Goal: Use online tool/utility: Utilize a website feature to perform a specific function

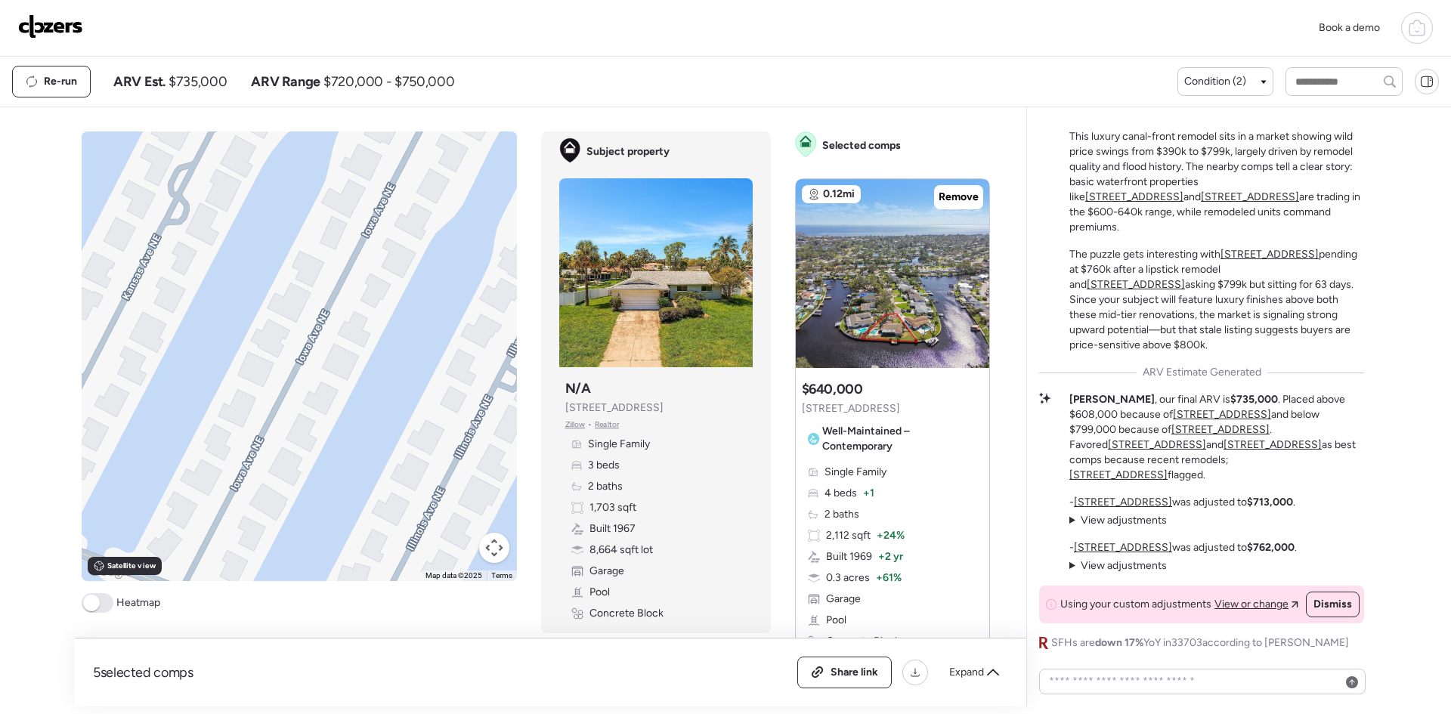
scroll to position [100, 0]
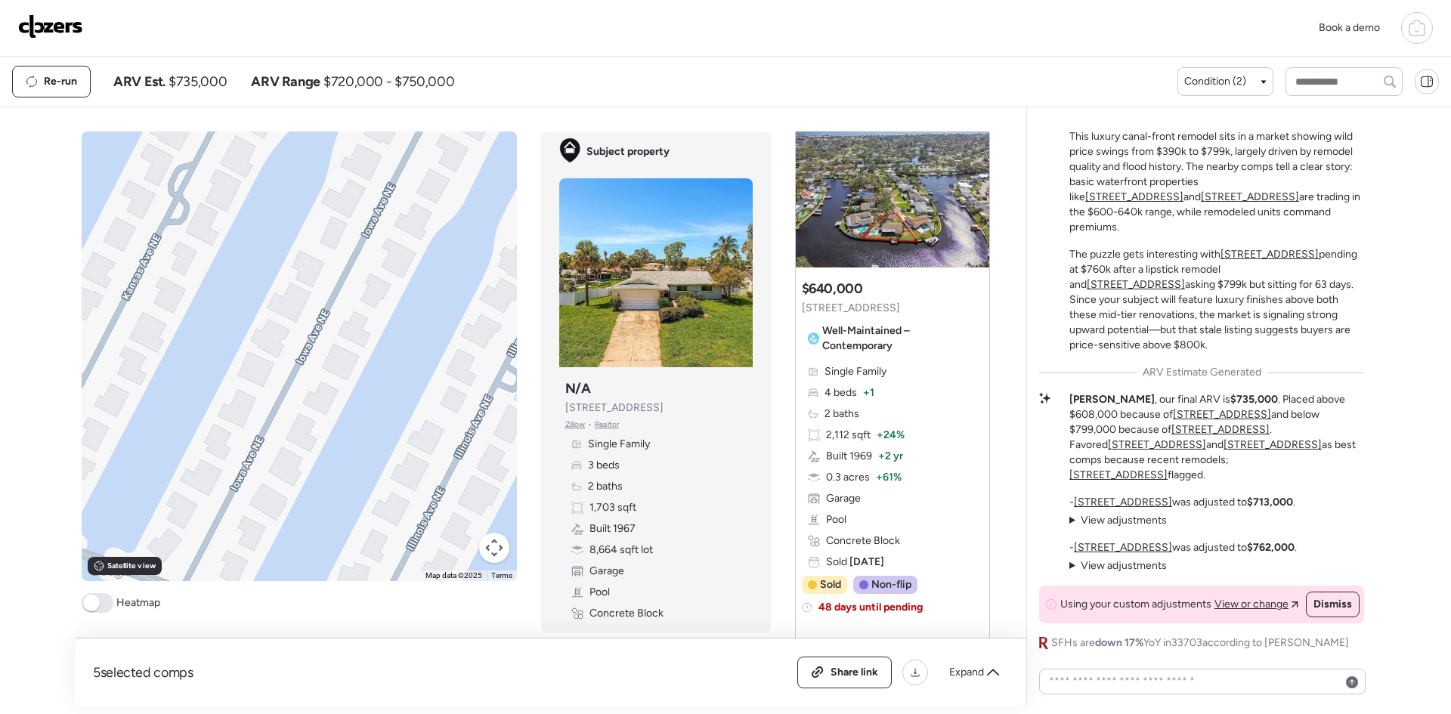
click at [71, 22] on img at bounding box center [50, 26] width 65 height 24
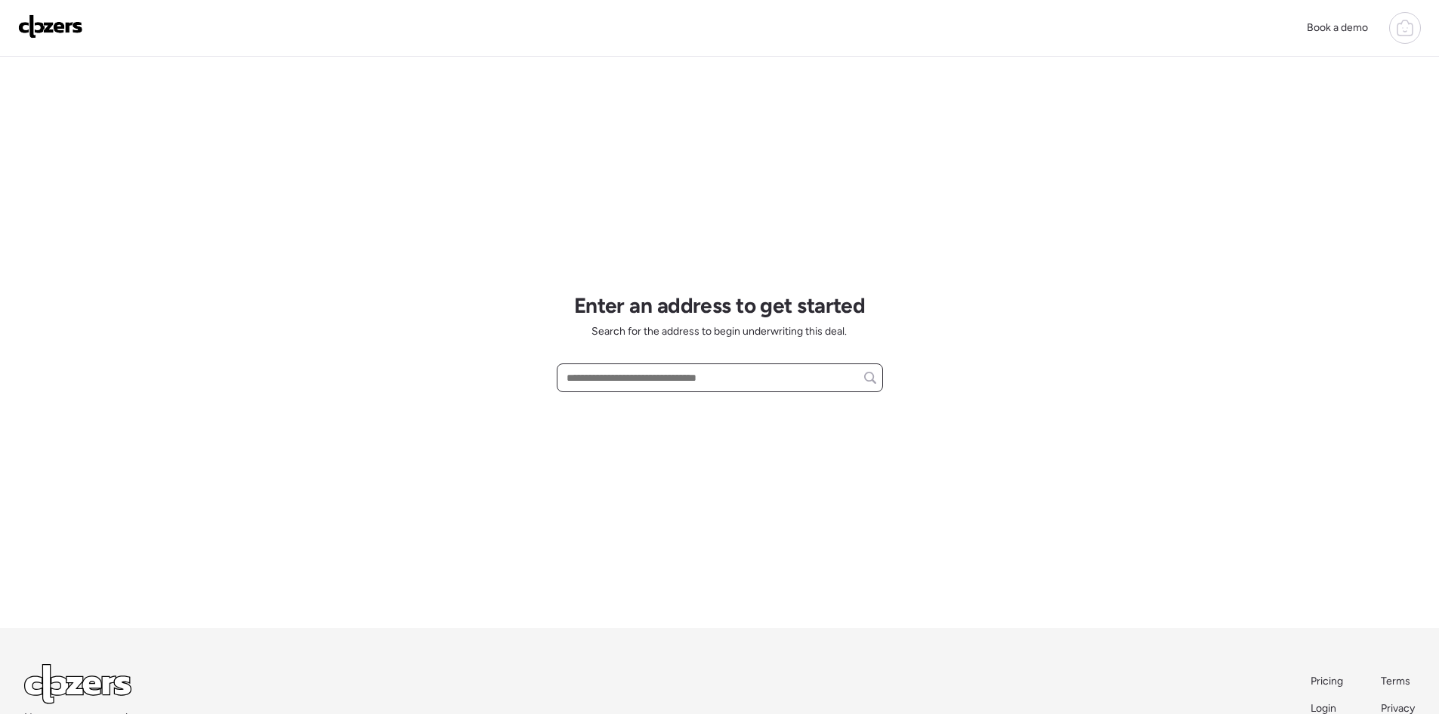
click at [614, 382] on input "text" at bounding box center [720, 377] width 313 height 21
paste input "**********"
click at [746, 406] on div "[STREET_ADDRESS][US_STATE]" at bounding box center [720, 405] width 326 height 27
type input "**********"
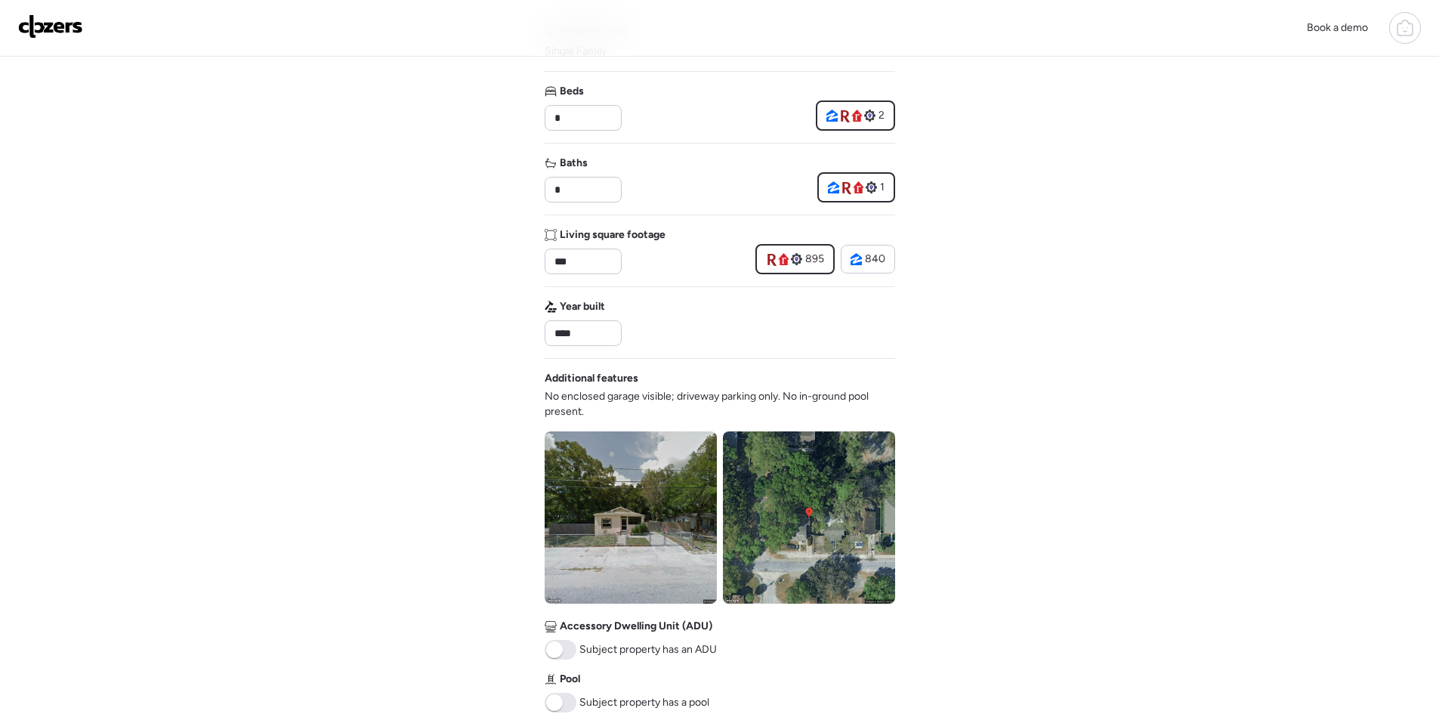
scroll to position [504, 0]
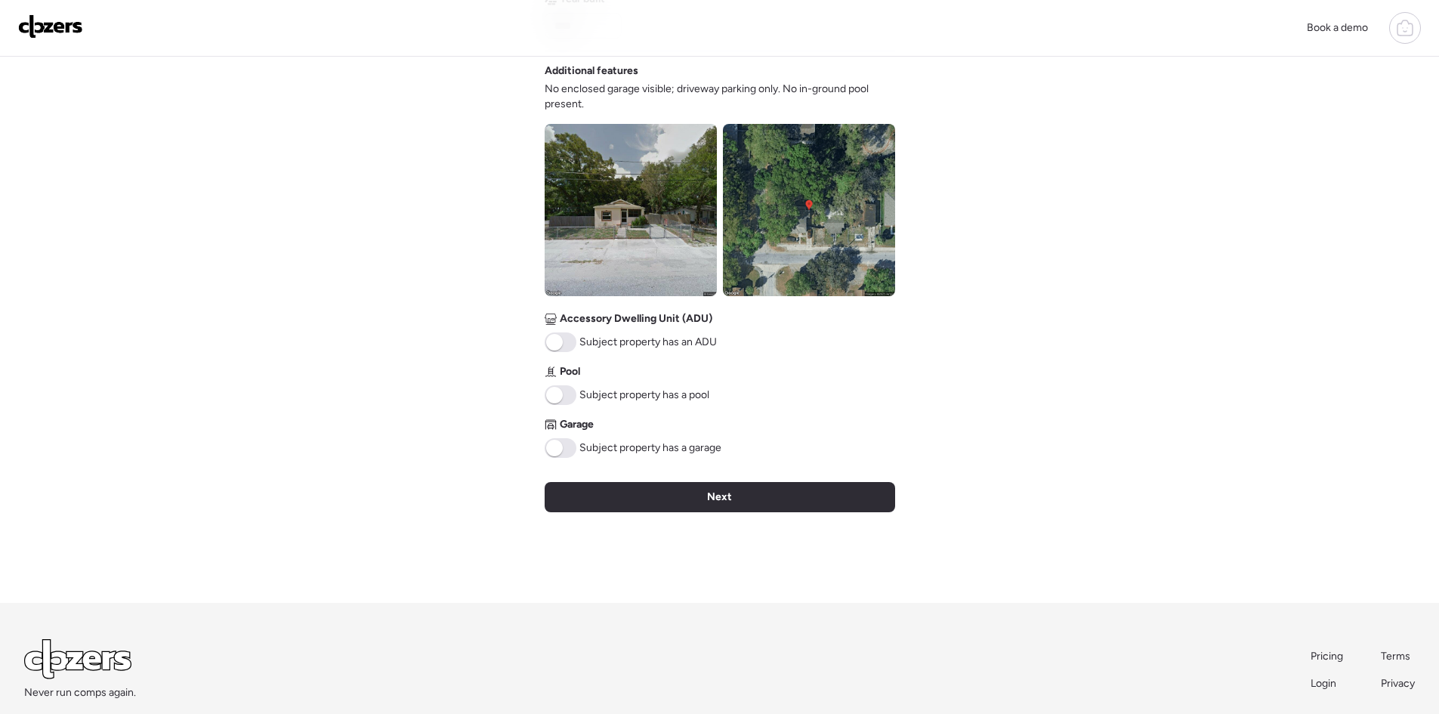
click at [738, 495] on div "Next" at bounding box center [720, 497] width 351 height 30
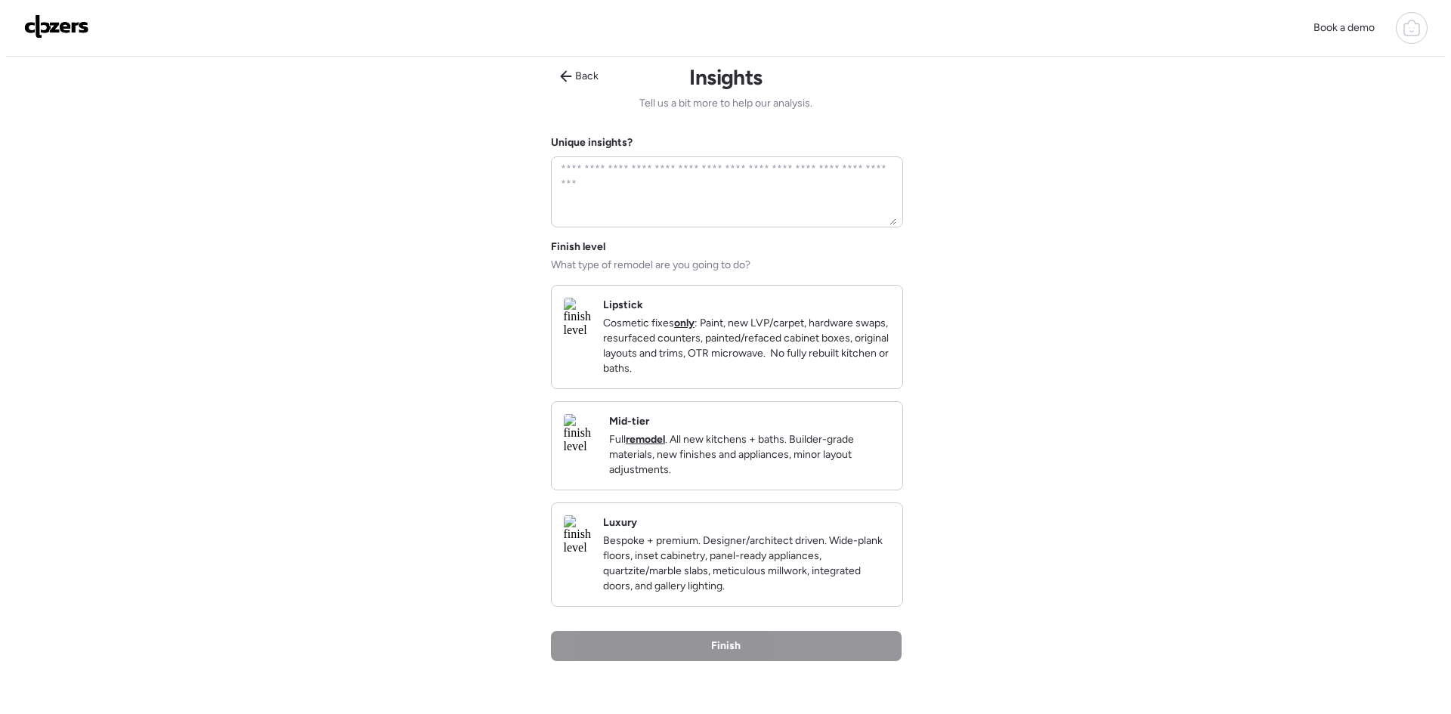
scroll to position [0, 0]
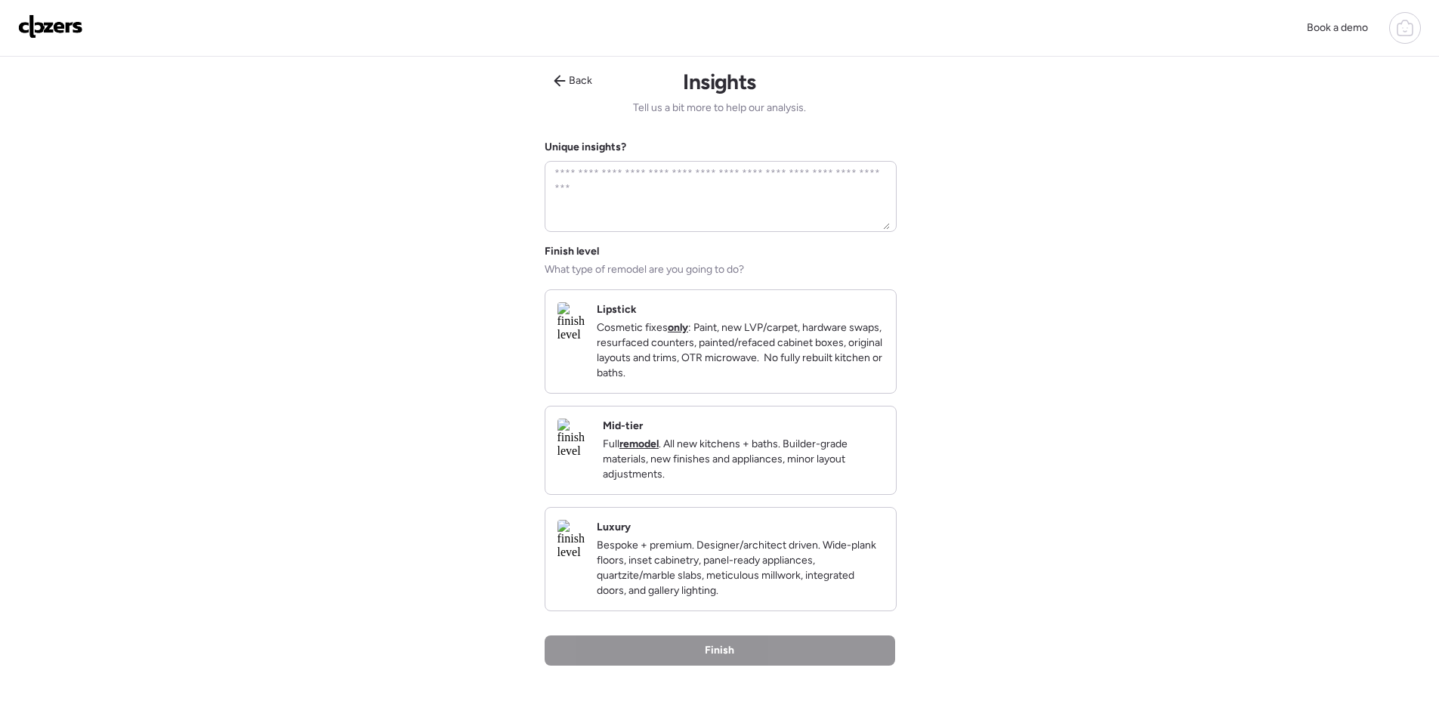
click at [755, 588] on p "Bespoke + premium. Designer/architect driven. Wide-plank floors, inset cabinetr…" at bounding box center [740, 568] width 287 height 60
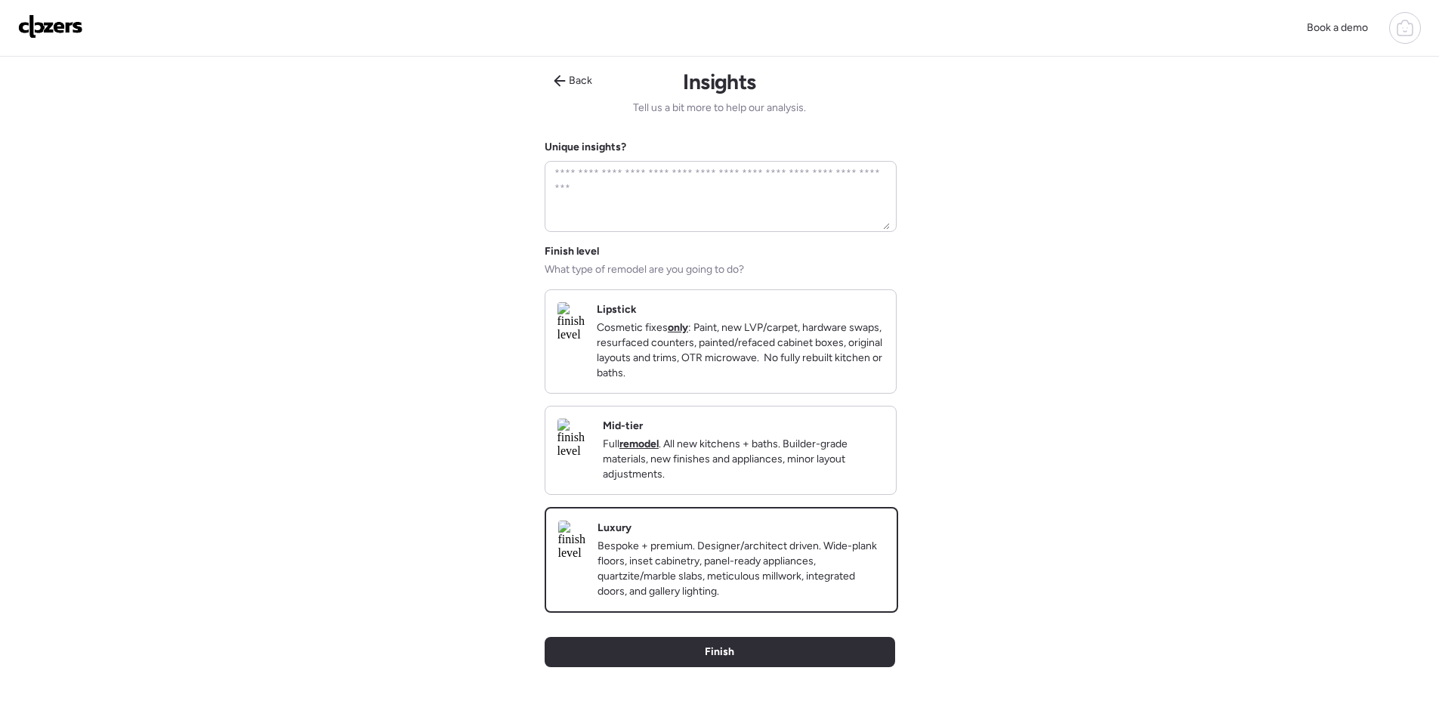
click at [715, 482] on p "Full remodel . All new kitchens + baths. Builder-grade materials, new finishes …" at bounding box center [743, 459] width 281 height 45
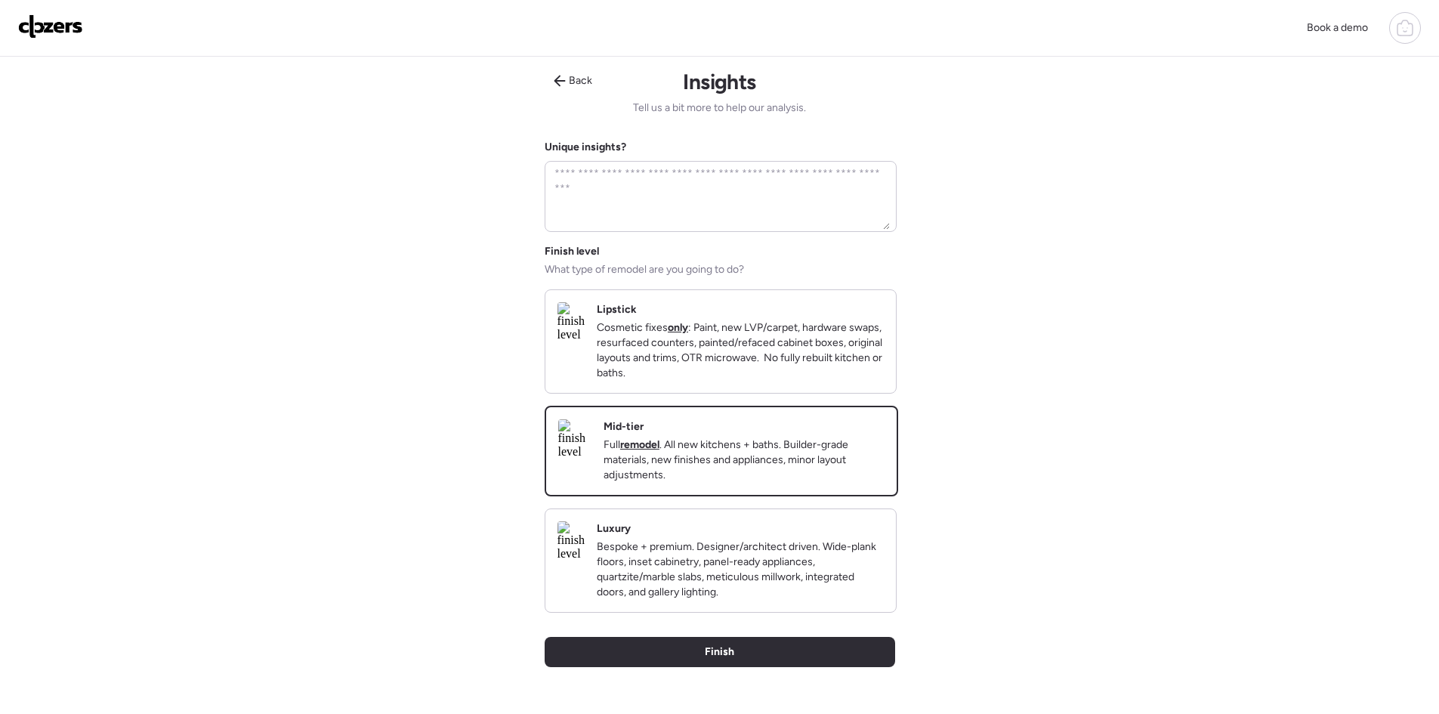
click at [774, 562] on div "Luxury Bespoke + premium. Designer/architect driven. Wide-plank floors, inset c…" at bounding box center [740, 560] width 287 height 79
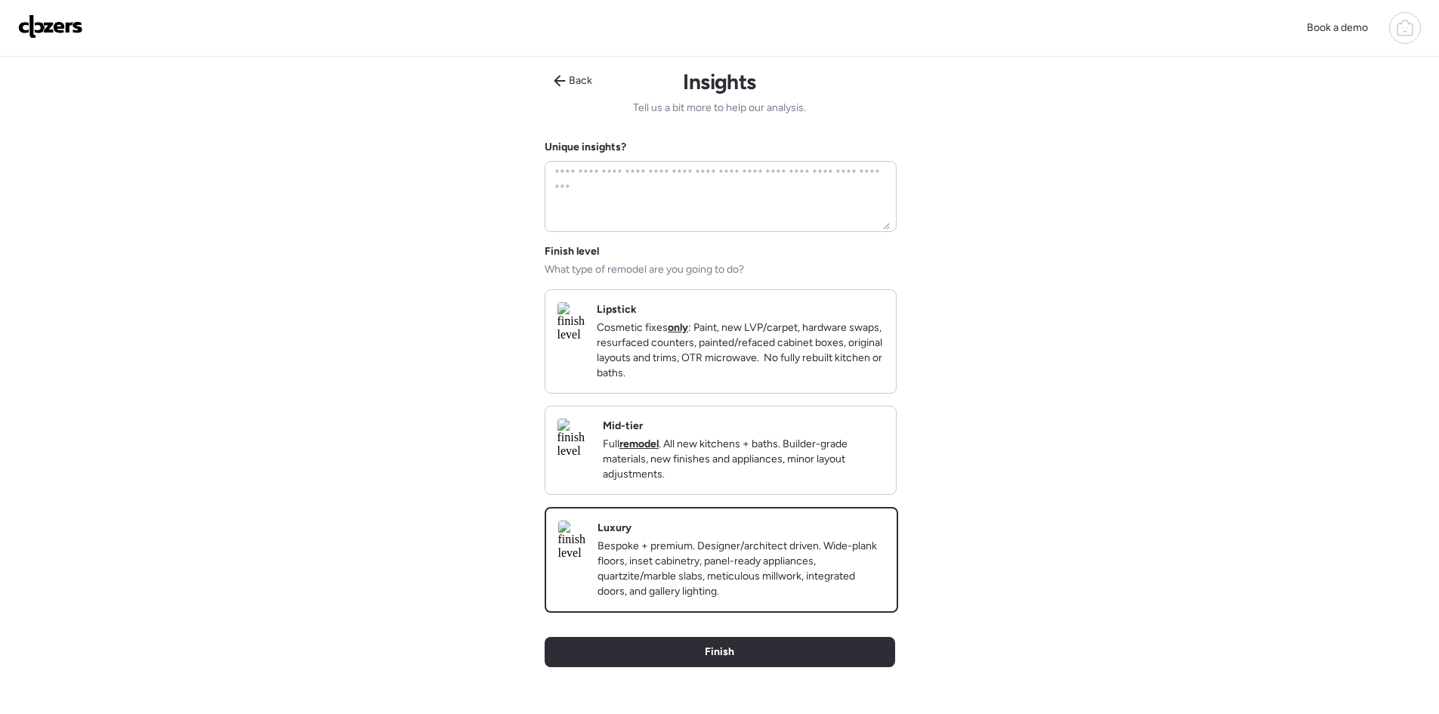
click at [788, 482] on p "Full remodel . All new kitchens + baths. Builder-grade materials, new finishes …" at bounding box center [743, 459] width 281 height 45
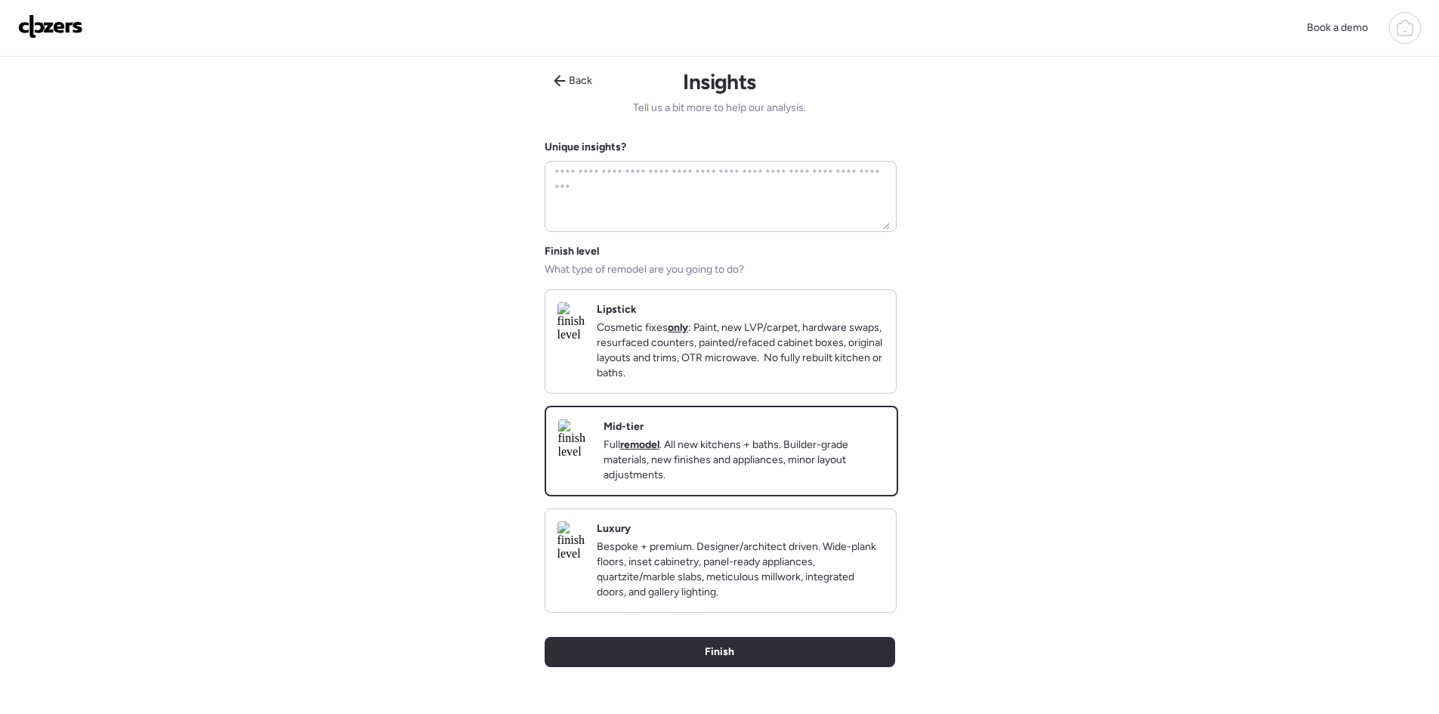
click at [781, 667] on div "Finish" at bounding box center [720, 652] width 351 height 30
